Goal: Transaction & Acquisition: Purchase product/service

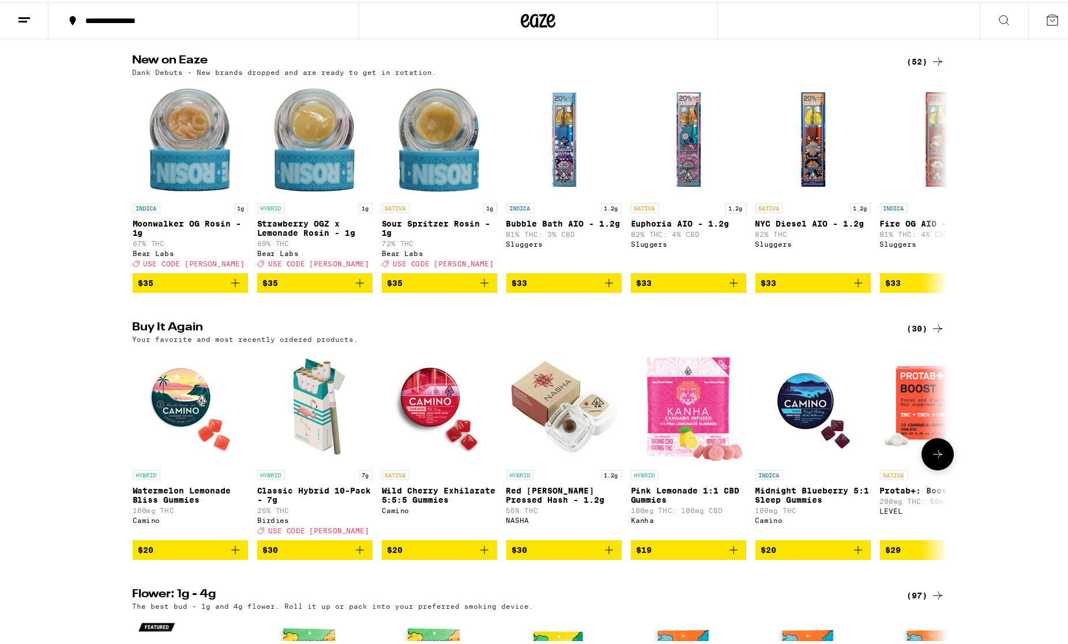
scroll to position [942, 0]
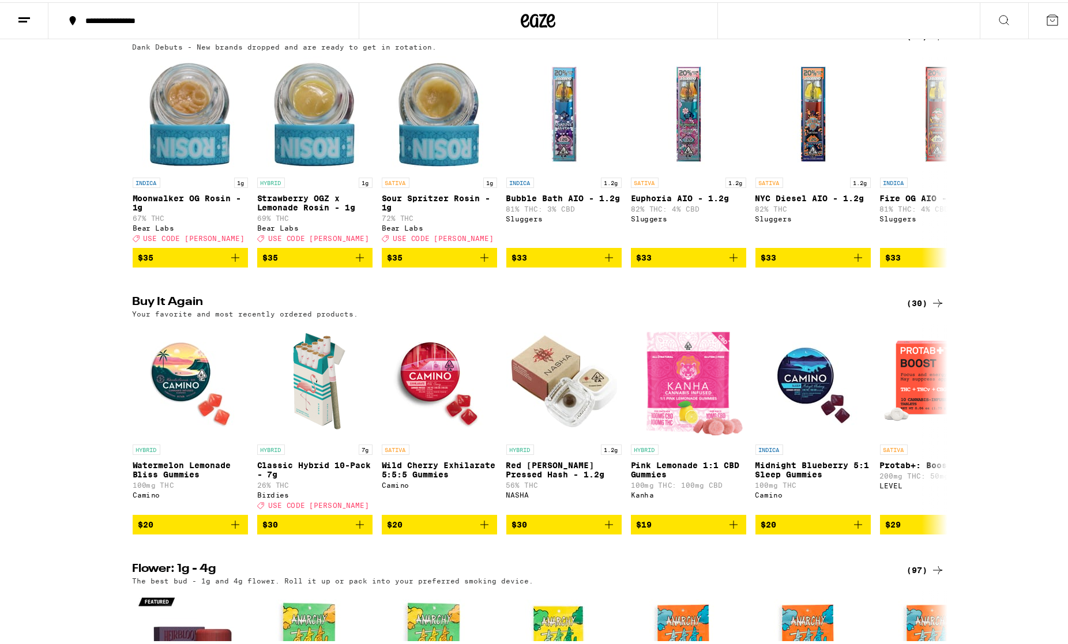
click at [918, 308] on div "(30)" at bounding box center [925, 301] width 37 height 14
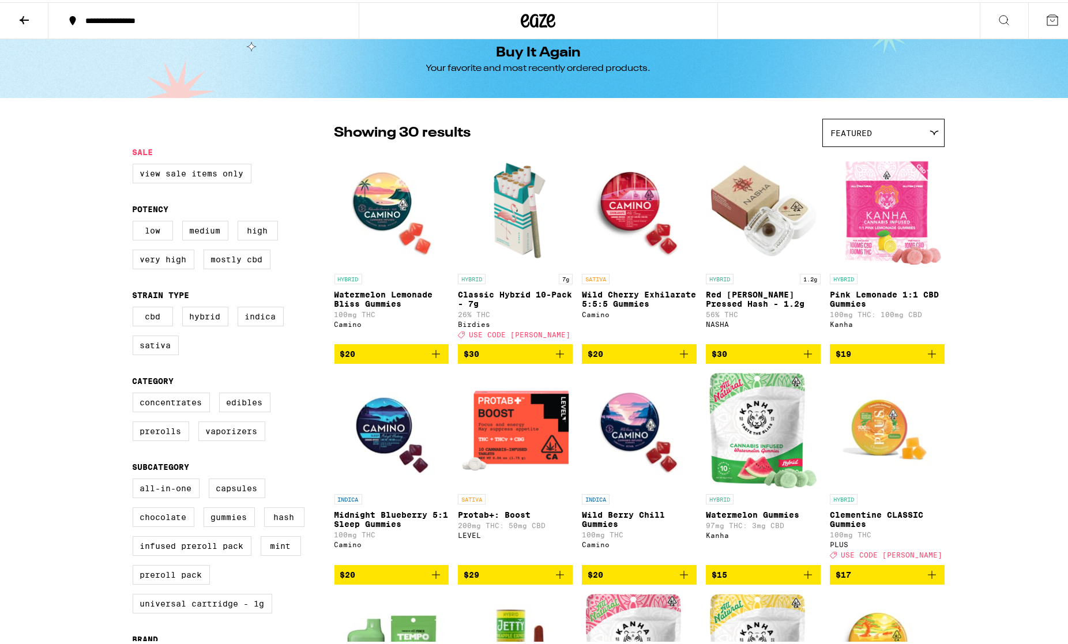
scroll to position [8, 0]
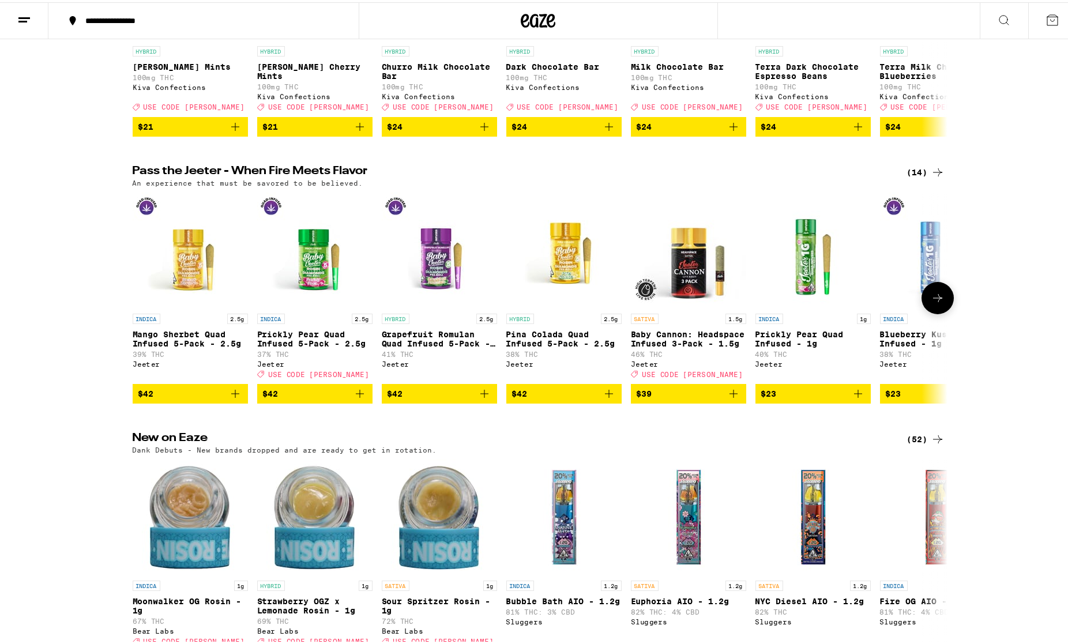
click at [125, 294] on div "INDICA 2.5g Mango Sherbet Quad Infused 5-Pack - 2.5g 39% THC [PERSON_NAME] $42 …" at bounding box center [538, 295] width 830 height 211
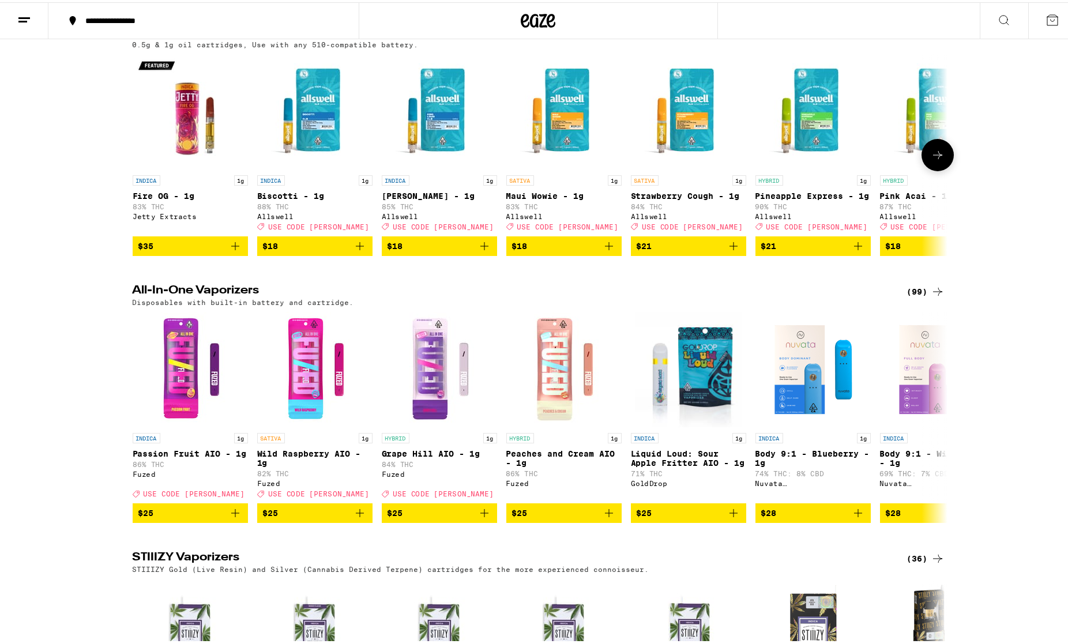
scroll to position [2018, 0]
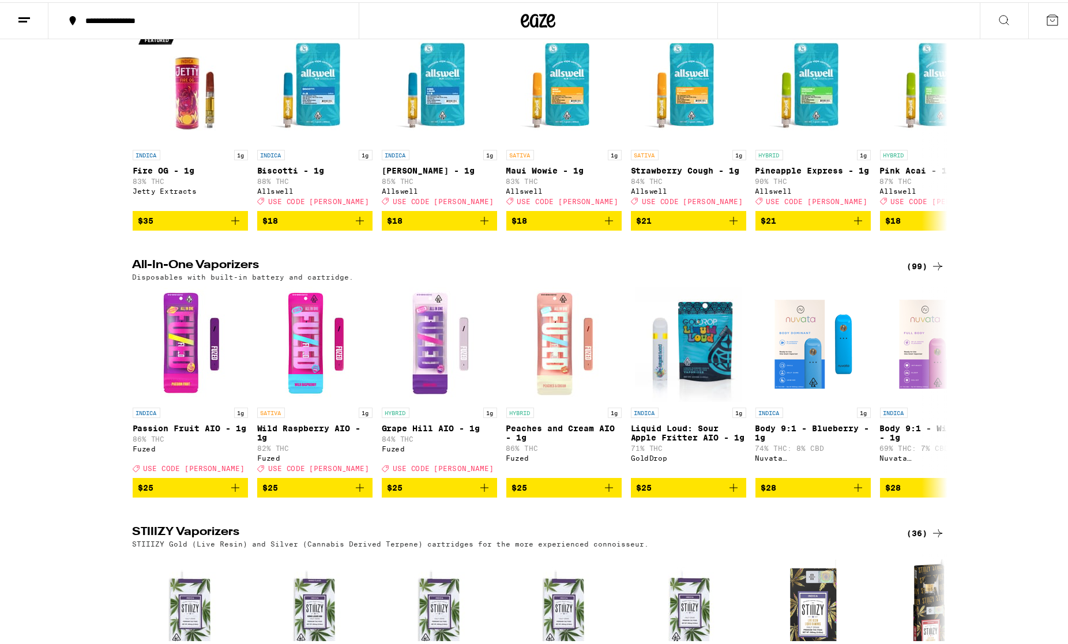
click at [914, 271] on div "(99)" at bounding box center [925, 264] width 37 height 14
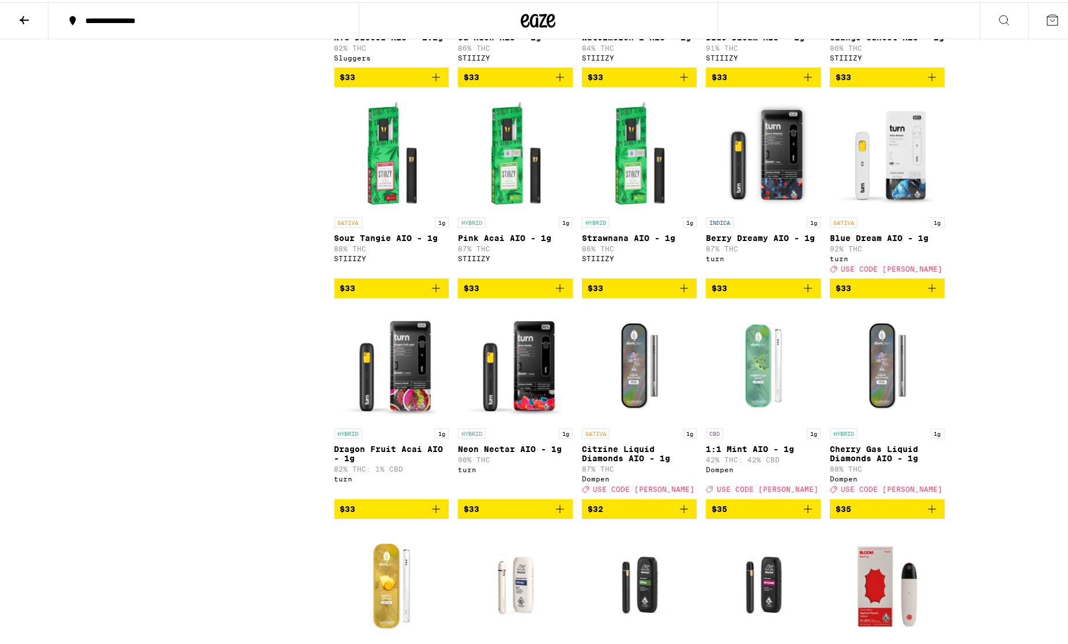
scroll to position [2390, 0]
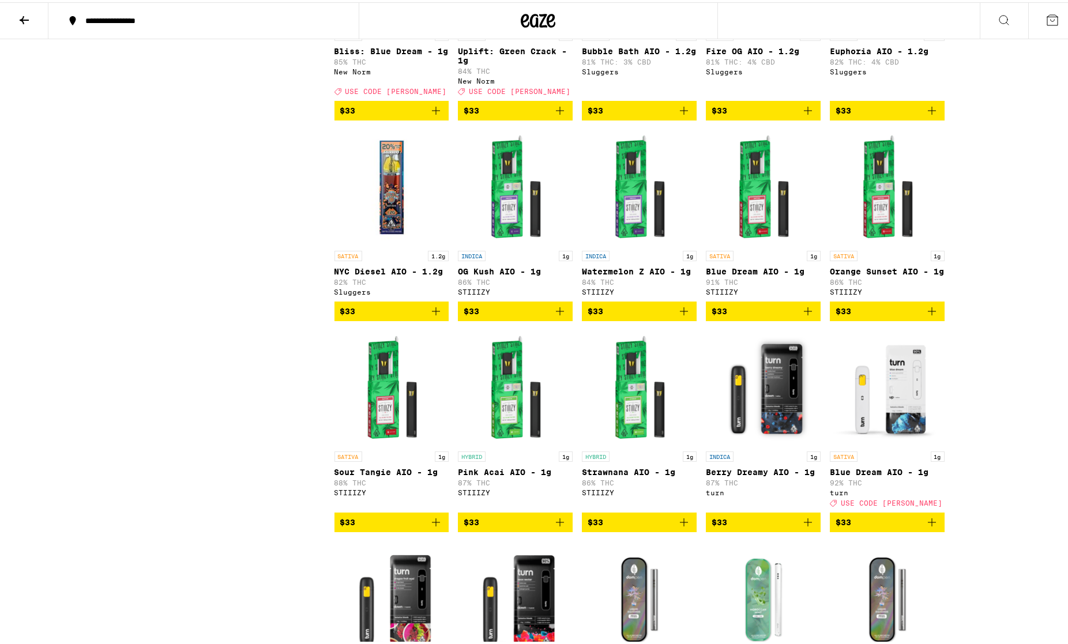
click at [24, 12] on icon at bounding box center [24, 18] width 14 height 14
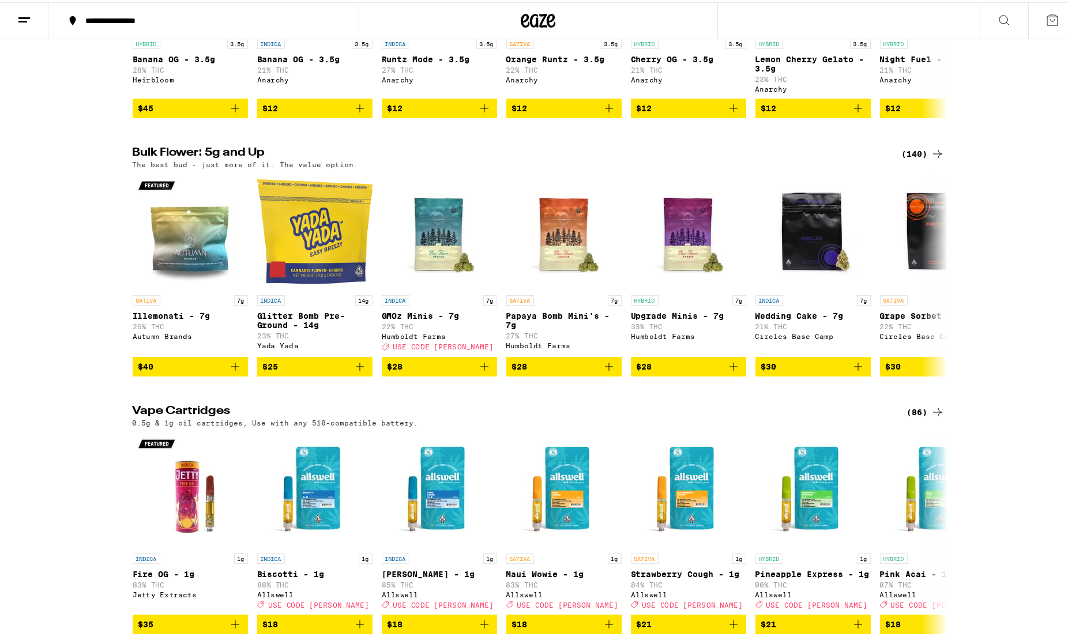
scroll to position [1749, 0]
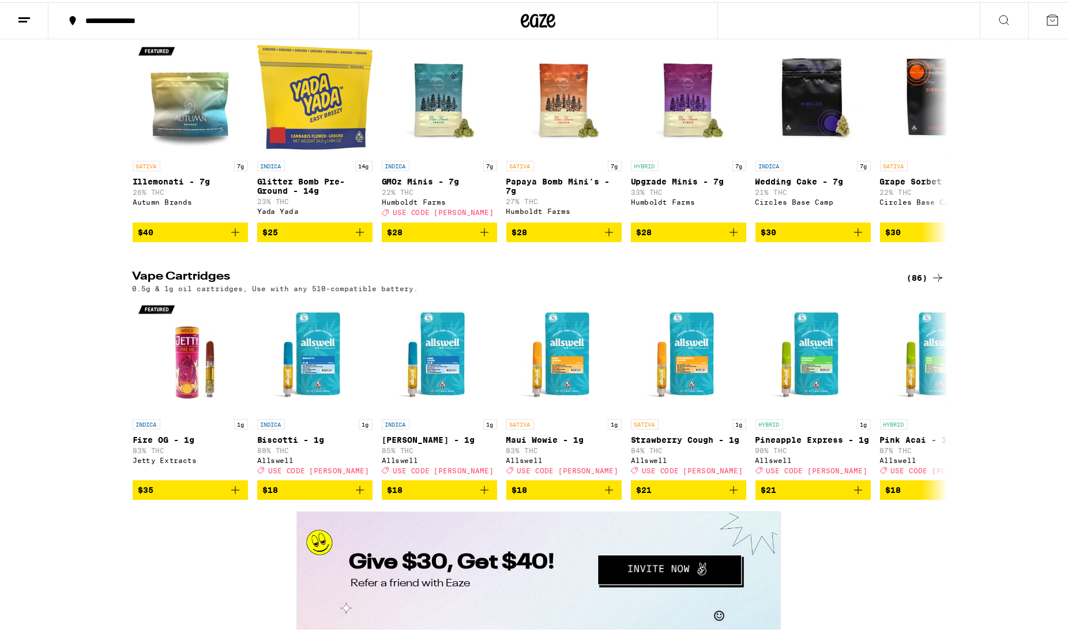
click at [916, 283] on div "(86)" at bounding box center [925, 276] width 37 height 14
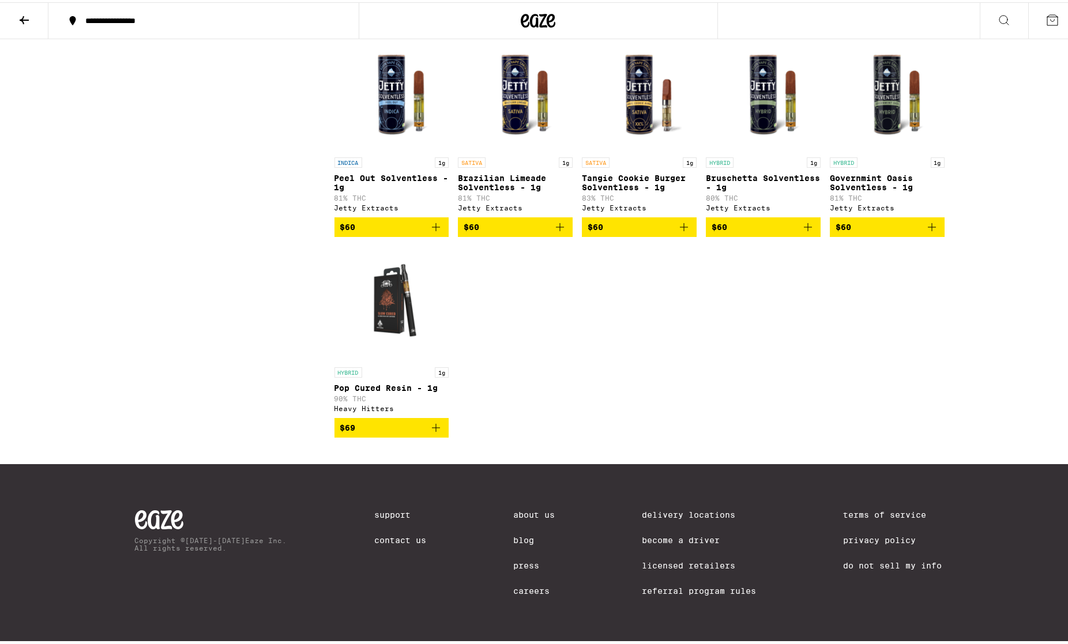
scroll to position [3672, 0]
